Goal: Task Accomplishment & Management: Manage account settings

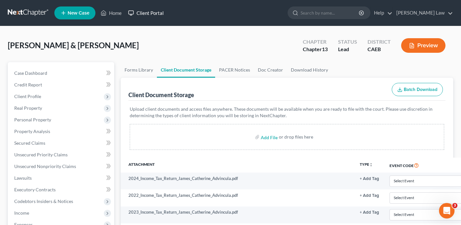
click at [150, 14] on link "Client Portal" at bounding box center [146, 13] width 42 height 12
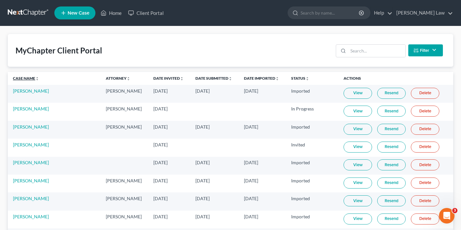
click at [19, 77] on link "Case Name unfold_more expand_more expand_less" at bounding box center [26, 78] width 26 height 5
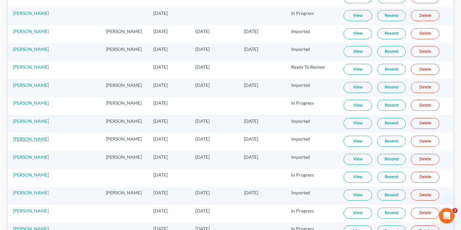
scroll to position [1500, 0]
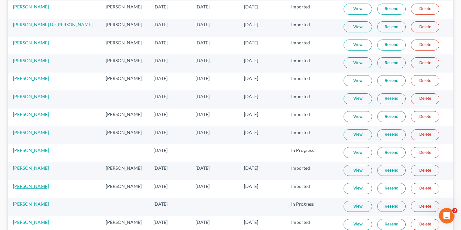
click at [32, 186] on link "[PERSON_NAME]" at bounding box center [31, 185] width 36 height 5
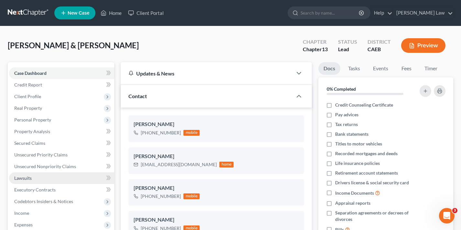
scroll to position [209, 0]
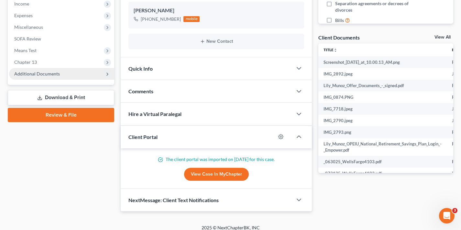
click at [74, 74] on span "Additional Documents" at bounding box center [61, 74] width 105 height 12
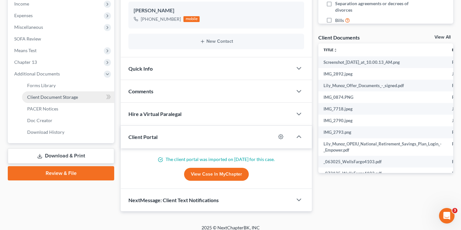
click at [75, 99] on span "Client Document Storage" at bounding box center [52, 96] width 51 height 5
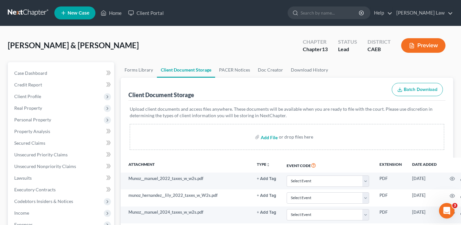
click at [266, 137] on input "file" at bounding box center [269, 137] width 16 height 12
type input "C:\fakepath\CCC.pdf"
click at [148, 13] on link "Client Portal" at bounding box center [146, 13] width 42 height 12
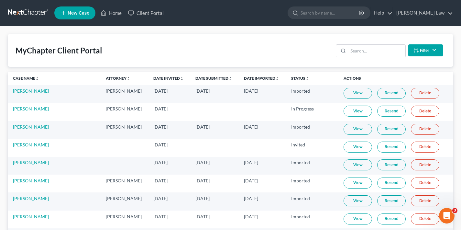
click at [24, 78] on link "Case Name unfold_more expand_more expand_less" at bounding box center [26, 78] width 26 height 5
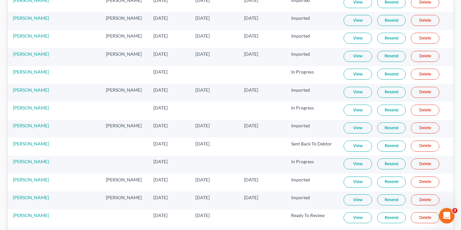
scroll to position [914, 0]
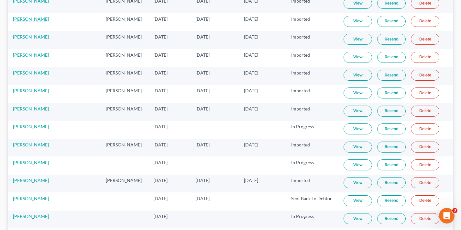
click at [39, 20] on link "[PERSON_NAME]" at bounding box center [31, 18] width 36 height 5
select select "4"
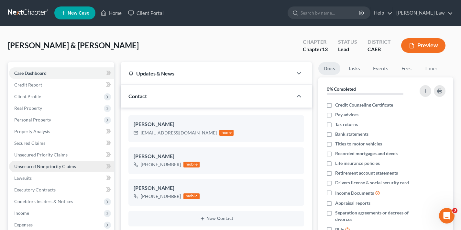
scroll to position [129, 0]
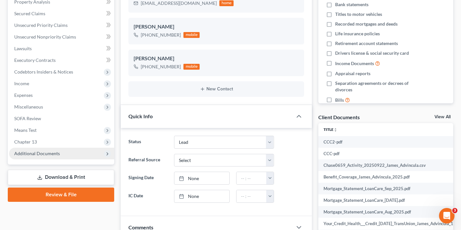
click at [62, 155] on span "Additional Documents" at bounding box center [61, 154] width 105 height 12
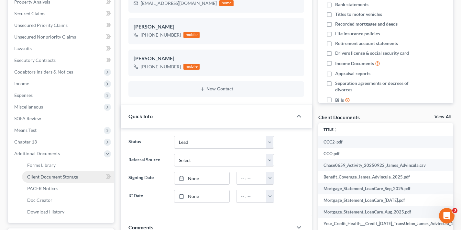
click at [65, 178] on span "Client Document Storage" at bounding box center [52, 176] width 51 height 5
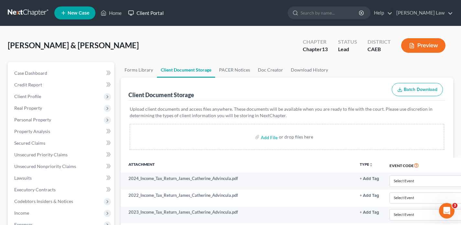
click at [153, 12] on link "Client Portal" at bounding box center [146, 13] width 42 height 12
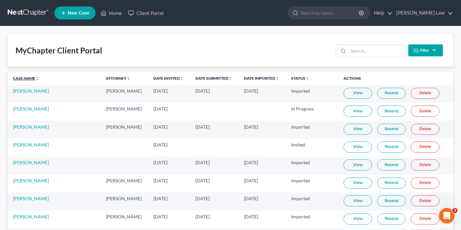
click at [20, 77] on link "Case Name unfold_more expand_more expand_less" at bounding box center [26, 78] width 26 height 5
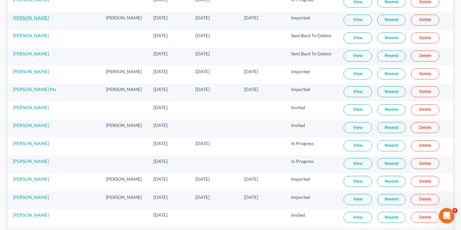
scroll to position [505, 0]
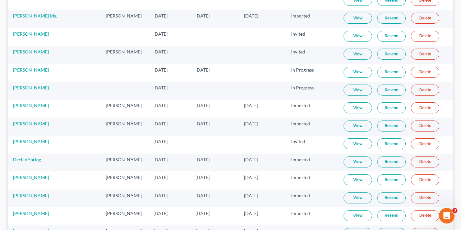
click at [352, 72] on link "View" at bounding box center [358, 72] width 28 height 11
